Goal: Task Accomplishment & Management: Use online tool/utility

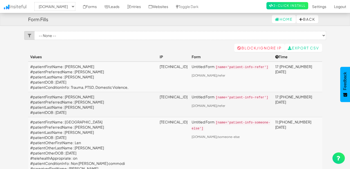
select select "2385"
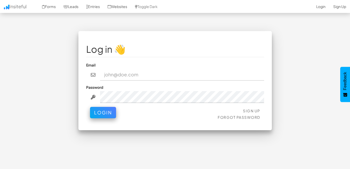
type input "[EMAIL_ADDRESS][DOMAIN_NAME]"
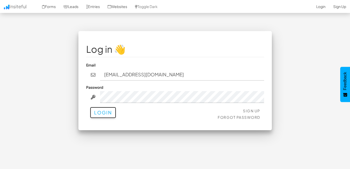
click at [101, 117] on button "Login" at bounding box center [103, 112] width 26 height 11
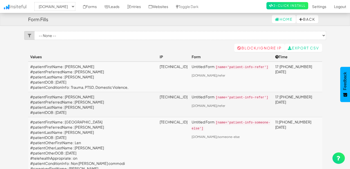
select select "2385"
click at [101, 112] on td "#patientFirstName : [PERSON_NAME] #patientPreferredName : [PERSON_NAME] #patien…" at bounding box center [93, 104] width 130 height 25
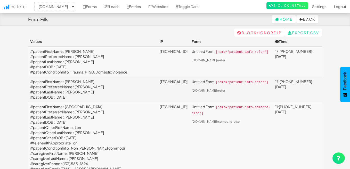
scroll to position [11, 0]
